Goal: Transaction & Acquisition: Book appointment/travel/reservation

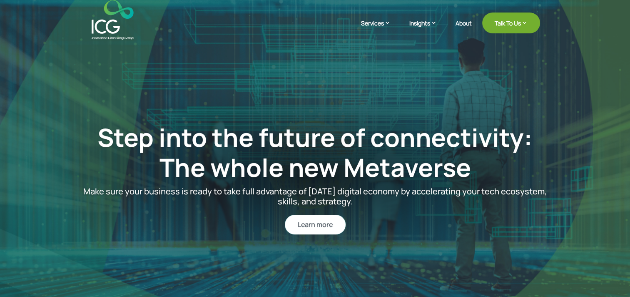
click at [319, 223] on link "Learn more" at bounding box center [315, 225] width 61 height 20
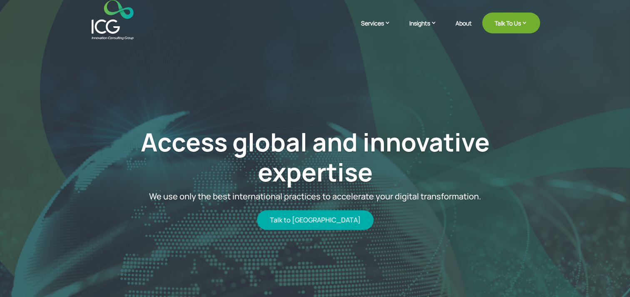
drag, startPoint x: 556, startPoint y: 0, endPoint x: 329, endPoint y: 65, distance: 236.2
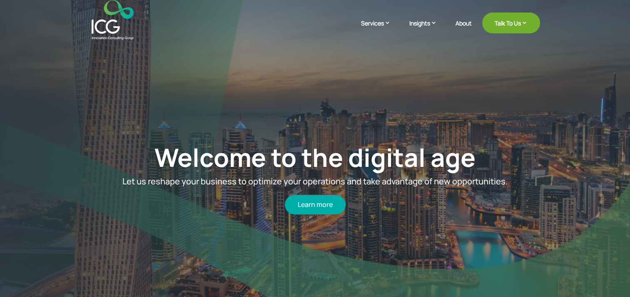
drag, startPoint x: 329, startPoint y: 65, endPoint x: 395, endPoint y: 47, distance: 68.3
click at [395, 47] on div "Welcome to the digital age Let us reshape your business to optimize your operat…" at bounding box center [315, 177] width 555 height 277
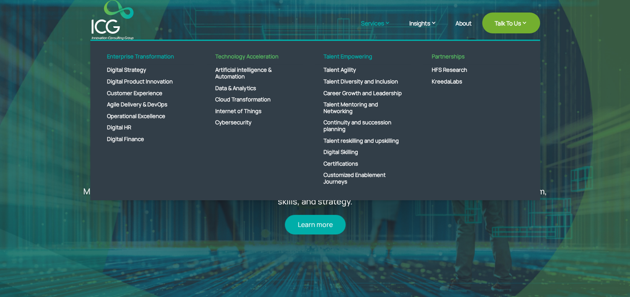
click at [374, 22] on link "Services" at bounding box center [380, 29] width 38 height 21
click at [127, 138] on link "Digital Finance" at bounding box center [147, 139] width 96 height 12
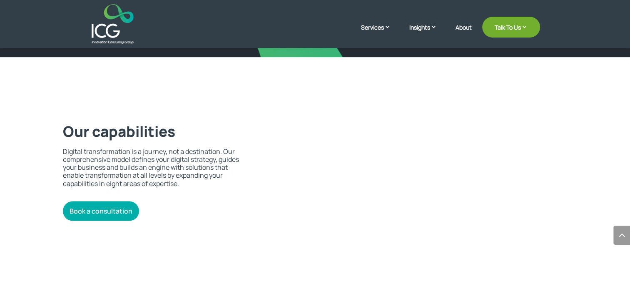
scroll to position [1579, 0]
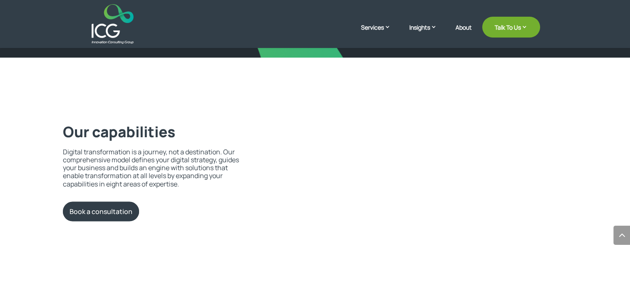
click at [127, 215] on link "Book a consultation" at bounding box center [101, 212] width 76 height 20
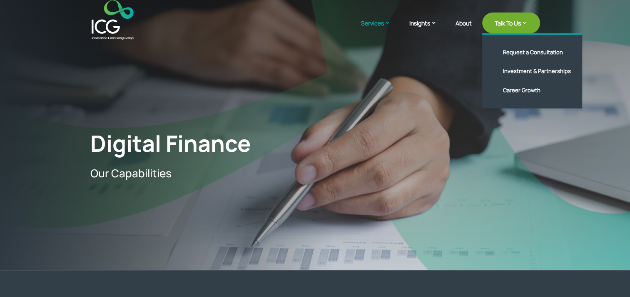
click at [510, 27] on link "Talk To Us" at bounding box center [511, 22] width 58 height 21
